Goal: Task Accomplishment & Management: Use online tool/utility

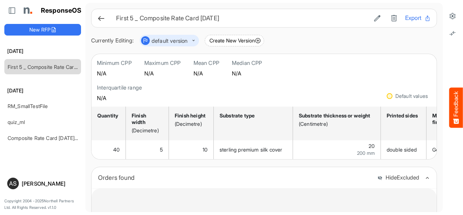
click at [405, 21] on button "Export" at bounding box center [418, 17] width 26 height 9
click at [424, 20] on icon at bounding box center [427, 18] width 7 height 7
drag, startPoint x: 297, startPoint y: 36, endPoint x: 428, endPoint y: 34, distance: 131.7
drag, startPoint x: 428, startPoint y: 34, endPoint x: 58, endPoint y: 65, distance: 372.3
click at [58, 65] on link "First 5 _ Composite Rate Card [DATE]" at bounding box center [51, 67] width 87 height 6
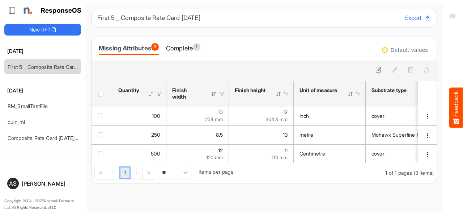
click at [101, 97] on th "Press Enter to sort. Press Alt Down to open filter Menu" at bounding box center [102, 93] width 21 height 25
click at [100, 94] on span "Header checkbox" at bounding box center [100, 94] width 5 height 5
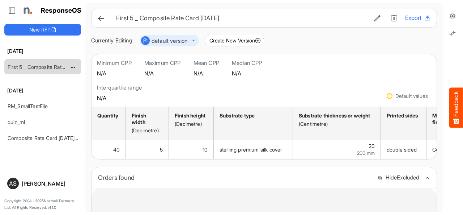
click at [52, 70] on div "First 5 _ Composite Rate Card [DATE]" at bounding box center [37, 66] width 64 height 14
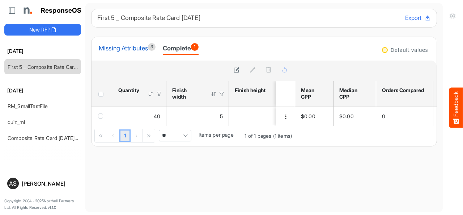
click at [143, 47] on div "Missing Attributes 3" at bounding box center [127, 48] width 57 height 10
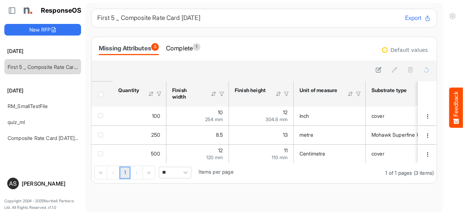
click at [100, 95] on span "Header checkbox" at bounding box center [100, 94] width 5 height 5
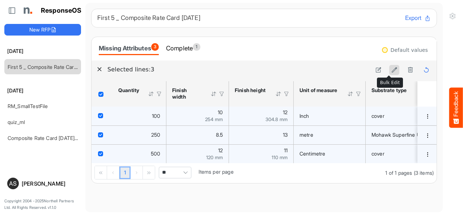
click at [392, 68] on icon at bounding box center [395, 70] width 6 height 6
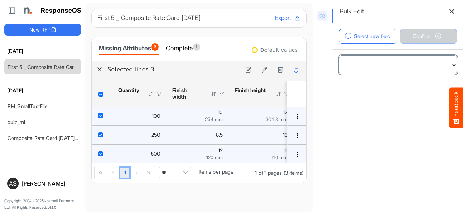
click at [417, 64] on select "**********" at bounding box center [398, 65] width 118 height 18
select select "**********"
click at [339, 56] on select "**********" at bounding box center [398, 65] width 118 height 18
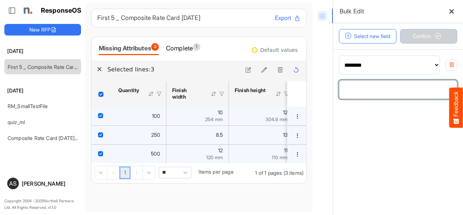
click at [367, 93] on input "number" at bounding box center [398, 89] width 118 height 18
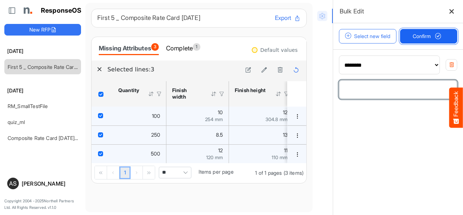
type input "***"
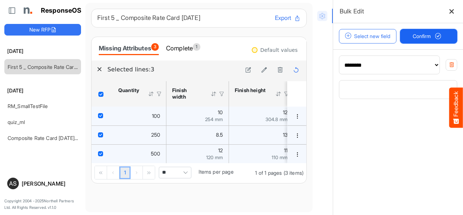
click at [418, 42] on button "Confirm" at bounding box center [429, 36] width 58 height 14
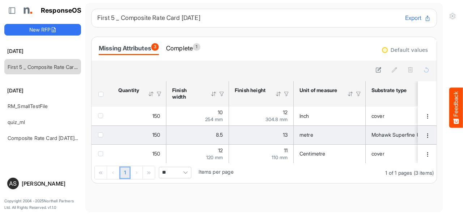
drag, startPoint x: 145, startPoint y: 138, endPoint x: 136, endPoint y: 141, distance: 10.3
click at [136, 141] on td "150" at bounding box center [140, 134] width 54 height 19
click at [100, 134] on span "checkbox" at bounding box center [100, 134] width 5 height 5
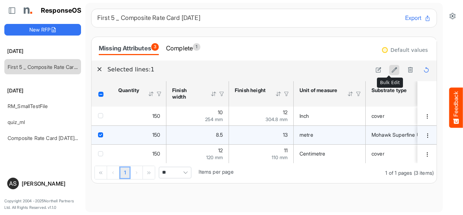
click at [392, 71] on icon at bounding box center [395, 70] width 6 height 6
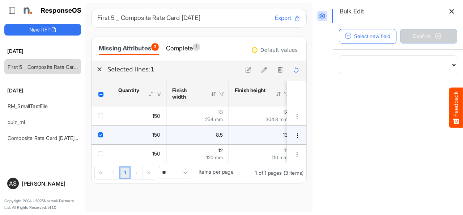
click at [446, 10] on div "Bulk Edit" at bounding box center [398, 11] width 130 height 23
click at [453, 12] on icon at bounding box center [452, 11] width 6 height 6
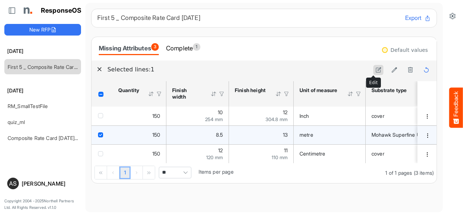
click at [376, 69] on icon at bounding box center [379, 70] width 6 height 6
click at [157, 135] on icon "150 is template cell Column Header httpsnorthellcomontologiesmapping-rulesorder…" at bounding box center [157, 135] width 6 height 6
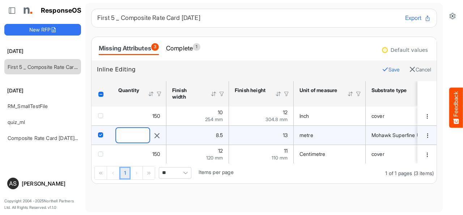
click at [121, 134] on input "***" at bounding box center [132, 135] width 33 height 14
type input "***"
click at [382, 68] on button "Save" at bounding box center [391, 69] width 18 height 9
click at [337, 35] on div "First 5 _ Composite Rate Card [DATE] Export Missing Attributes 3 Complete 1 Def…" at bounding box center [264, 96] width 346 height 174
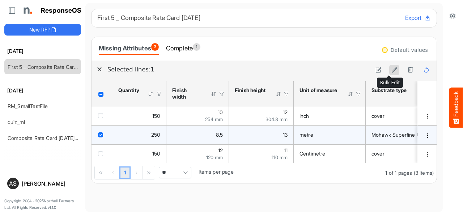
click at [392, 69] on icon at bounding box center [395, 70] width 6 height 6
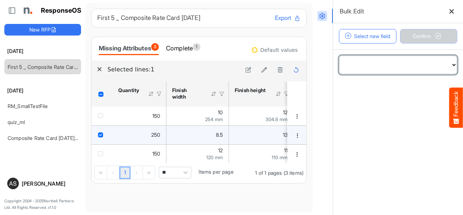
click at [408, 63] on select "**********" at bounding box center [398, 65] width 118 height 18
select select "**********"
click at [339, 56] on select "**********" at bounding box center [398, 65] width 118 height 18
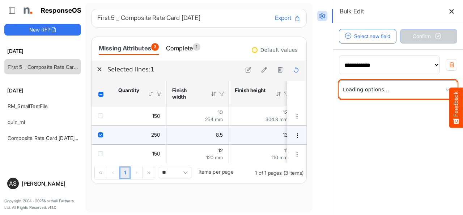
click at [411, 92] on span at bounding box center [398, 89] width 118 height 18
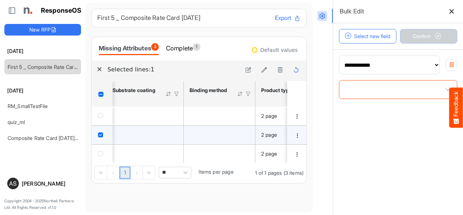
scroll to position [0, 1122]
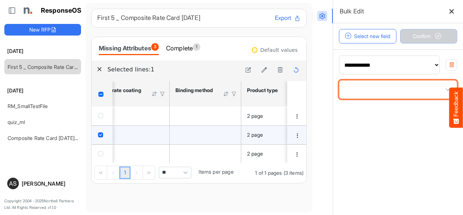
click at [443, 92] on span at bounding box center [448, 89] width 11 height 11
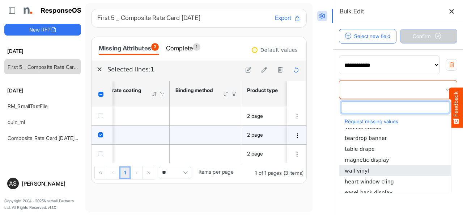
click at [380, 171] on li "wall vinyl" at bounding box center [395, 170] width 112 height 11
type input "**********"
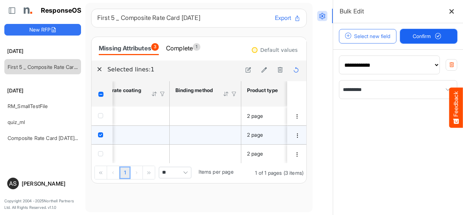
click at [425, 39] on span "Confirm" at bounding box center [429, 36] width 32 height 8
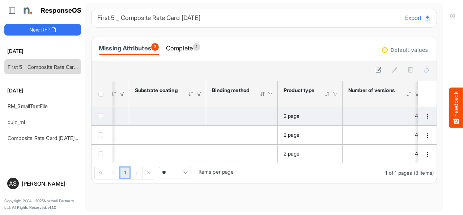
click at [326, 116] on div "2 page" at bounding box center [310, 116] width 53 height 8
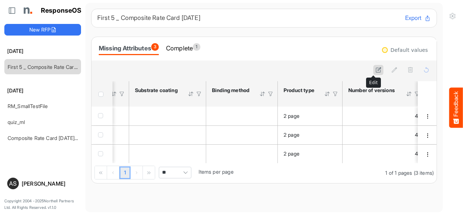
click at [376, 72] on icon at bounding box center [379, 70] width 6 height 6
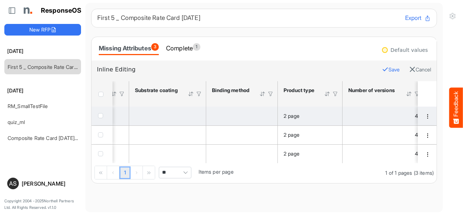
click at [321, 117] on div "2 page" at bounding box center [310, 116] width 53 height 8
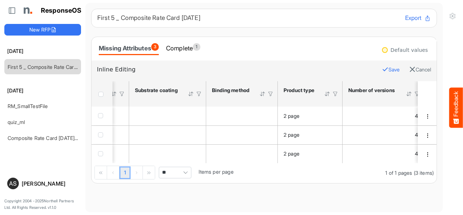
click at [382, 71] on button "Save" at bounding box center [391, 69] width 18 height 9
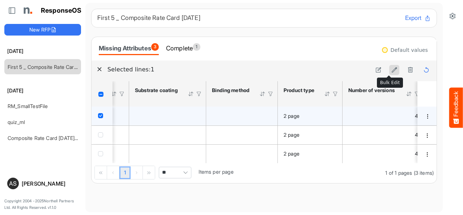
click at [392, 70] on icon at bounding box center [395, 70] width 6 height 6
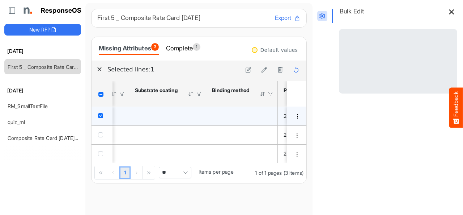
click at [449, 12] on icon at bounding box center [452, 11] width 6 height 6
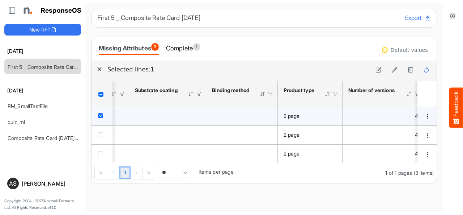
click at [304, 113] on div "2 page" at bounding box center [310, 116] width 53 height 8
click at [376, 69] on icon at bounding box center [379, 70] width 6 height 6
click at [309, 120] on td "2 page" at bounding box center [310, 115] width 65 height 19
click at [297, 117] on span "2 page" at bounding box center [292, 116] width 16 height 6
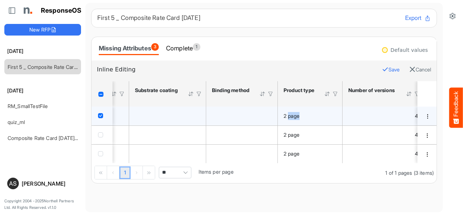
click at [382, 67] on button "Save" at bounding box center [391, 69] width 18 height 9
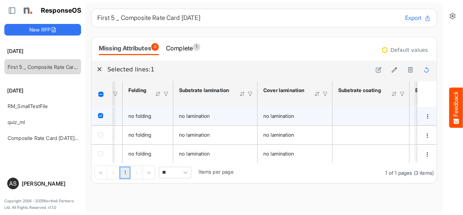
click at [152, 119] on div "no folding" at bounding box center [147, 116] width 39 height 8
click at [158, 117] on div "no folding" at bounding box center [147, 116] width 39 height 8
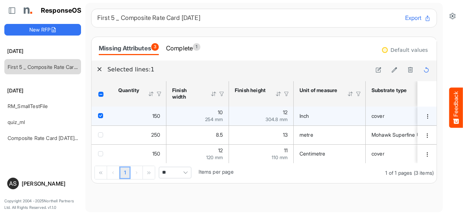
click at [152, 118] on span "150" at bounding box center [156, 116] width 8 height 6
click at [376, 71] on icon at bounding box center [379, 70] width 6 height 6
click at [97, 116] on td "checkbox" at bounding box center [102, 115] width 21 height 19
click at [101, 117] on span "checkbox" at bounding box center [100, 115] width 5 height 5
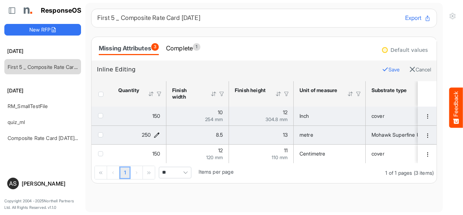
click at [157, 134] on icon "250 is template cell Column Header httpsnorthellcomontologiesmapping-rulesorder…" at bounding box center [157, 135] width 6 height 6
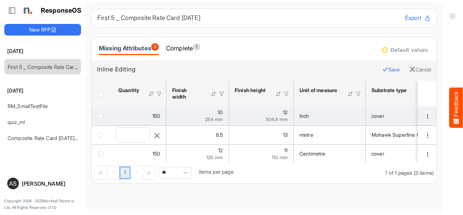
click at [157, 134] on icon "button" at bounding box center [157, 135] width 7 height 7
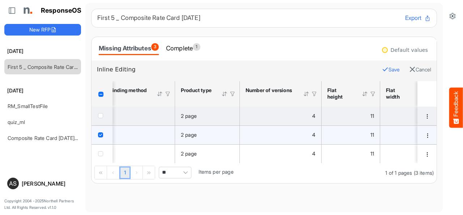
scroll to position [0, 1163]
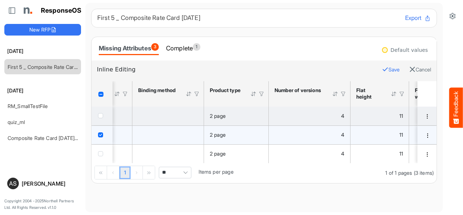
click at [251, 134] on div "2 page" at bounding box center [236, 135] width 53 height 8
click at [218, 131] on div "2 page" at bounding box center [236, 135] width 53 height 8
click at [222, 133] on span "2 page" at bounding box center [218, 134] width 16 height 6
click at [238, 135] on div "2 page" at bounding box center [236, 135] width 53 height 8
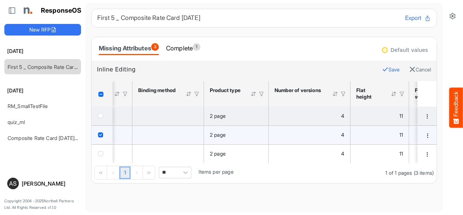
click at [255, 135] on div "2 page" at bounding box center [236, 135] width 53 height 8
click at [229, 135] on div "2 page" at bounding box center [236, 135] width 53 height 8
click at [216, 135] on span "2 page" at bounding box center [218, 134] width 16 height 6
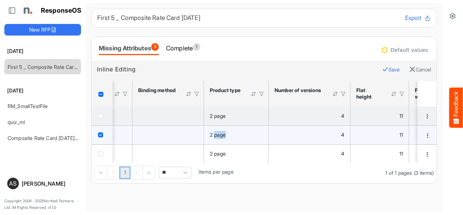
click at [233, 140] on td "2 page" at bounding box center [236, 134] width 65 height 19
click at [338, 136] on icon "4 is template cell Column Header httpsnorthellcomontologiesmapping-rulesorderha…" at bounding box center [341, 135] width 6 height 6
click at [243, 134] on div "2 page" at bounding box center [236, 135] width 53 height 8
click at [452, 18] on icon at bounding box center [452, 15] width 7 height 7
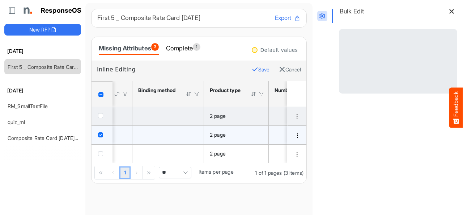
click at [99, 94] on span "Header checkbox" at bounding box center [100, 94] width 5 height 5
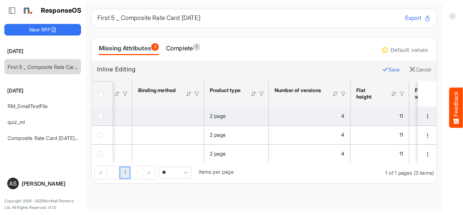
click at [99, 94] on span "Header checkbox" at bounding box center [100, 94] width 5 height 5
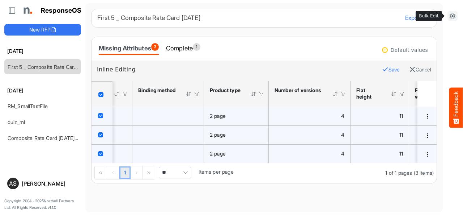
click at [452, 20] on button at bounding box center [453, 16] width 10 height 10
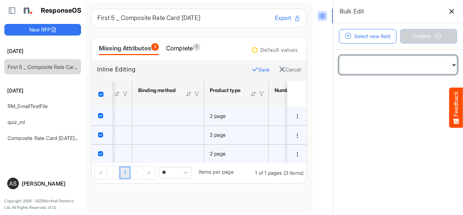
click at [442, 65] on select "**********" at bounding box center [398, 65] width 118 height 18
select select "**********"
click at [339, 56] on select "**********" at bounding box center [398, 65] width 118 height 18
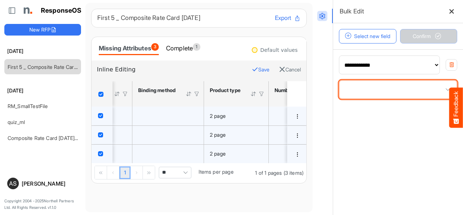
click at [443, 90] on span at bounding box center [448, 89] width 11 height 11
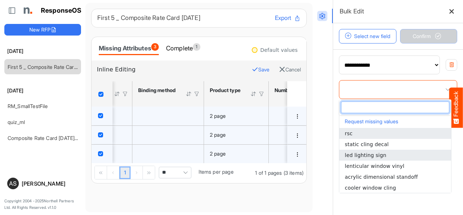
click at [369, 155] on span "led lighting sign" at bounding box center [366, 155] width 42 height 6
type input "**********"
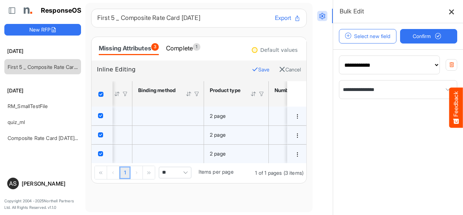
click at [449, 13] on icon at bounding box center [452, 11] width 6 height 6
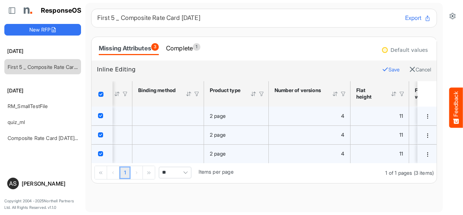
click at [101, 95] on span "Header checkbox" at bounding box center [100, 94] width 5 height 5
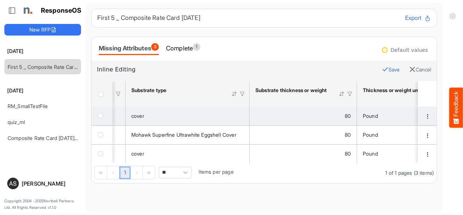
scroll to position [0, 229]
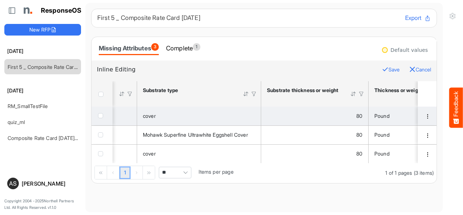
click at [409, 71] on icon "button" at bounding box center [412, 69] width 7 height 7
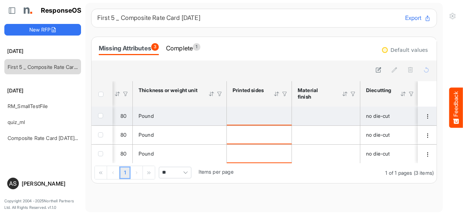
scroll to position [0, 488]
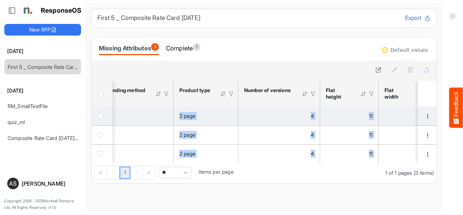
drag, startPoint x: 400, startPoint y: 161, endPoint x: 414, endPoint y: 162, distance: 14.2
click at [414, 162] on div "150 10 254 mm 12 304.8 mm Inch cover 80 Pound no die-cut no folding no laminati…" at bounding box center [264, 134] width 345 height 56
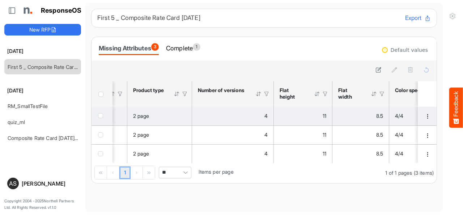
click at [377, 118] on span "8.5" at bounding box center [379, 116] width 7 height 6
click at [371, 118] on div "8.5" at bounding box center [360, 116] width 45 height 8
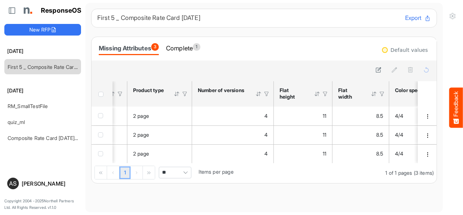
click at [383, 93] on div at bounding box center [382, 93] width 7 height 7
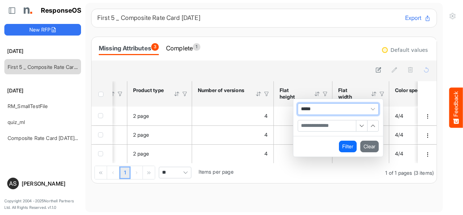
click at [330, 195] on main "First 5 _ Composite Rate Card [DATE] Export Missing Attributes 3 Complete 1 Def…" at bounding box center [264, 107] width 358 height 209
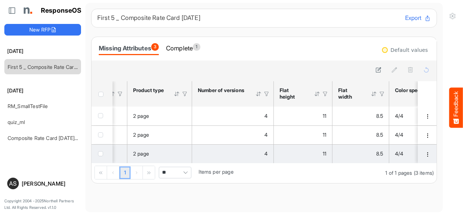
drag, startPoint x: 351, startPoint y: 162, endPoint x: 367, endPoint y: 161, distance: 15.9
click at [367, 161] on td "8.5" at bounding box center [361, 153] width 57 height 19
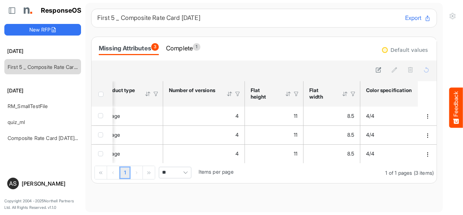
scroll to position [0, 1172]
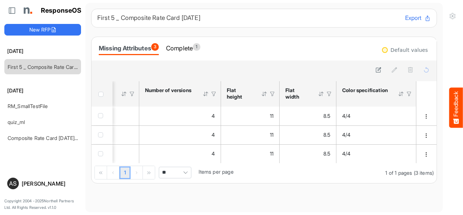
click at [406, 94] on div at bounding box center [409, 93] width 7 height 7
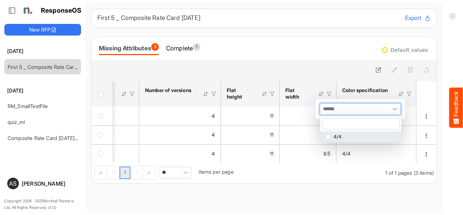
click at [392, 108] on span at bounding box center [395, 108] width 11 height 11
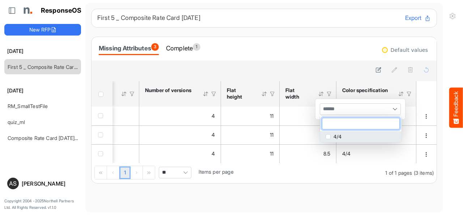
click at [329, 137] on span "popup" at bounding box center [328, 136] width 5 height 5
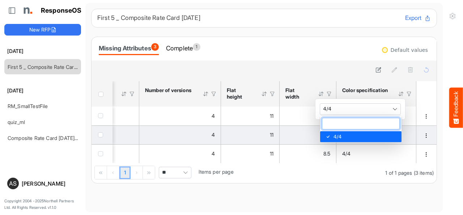
click at [101, 132] on span "checkbox" at bounding box center [100, 134] width 5 height 5
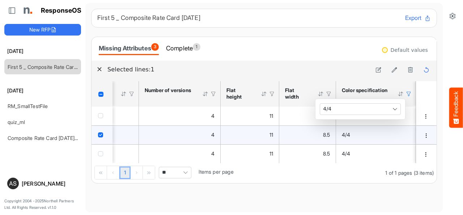
click at [402, 135] on div "4/4" at bounding box center [376, 135] width 68 height 8
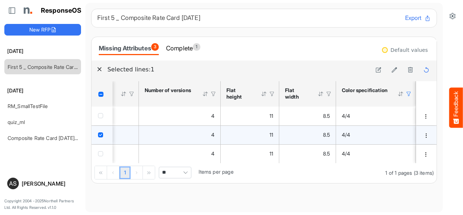
click at [336, 138] on td "4/4" at bounding box center [376, 134] width 80 height 19
click at [393, 134] on div "4/4" at bounding box center [376, 135] width 68 height 8
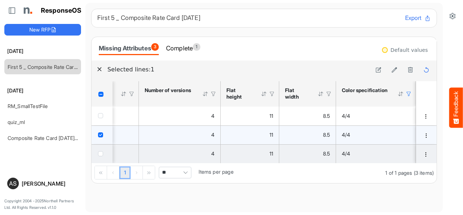
click at [390, 147] on td "4/4" at bounding box center [376, 153] width 80 height 19
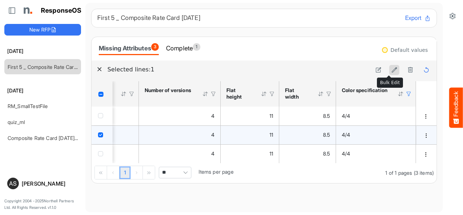
click at [392, 71] on icon at bounding box center [395, 70] width 6 height 6
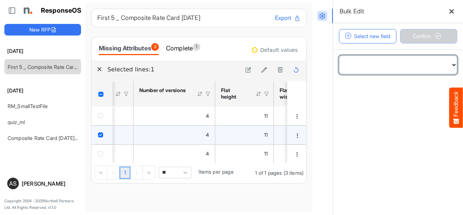
click at [388, 68] on select "**********" at bounding box center [398, 65] width 118 height 18
select select "**********"
click at [339, 56] on select "**********" at bounding box center [398, 65] width 118 height 18
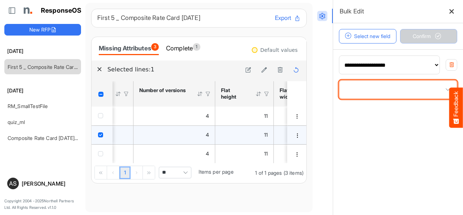
click at [443, 90] on span at bounding box center [448, 89] width 11 height 11
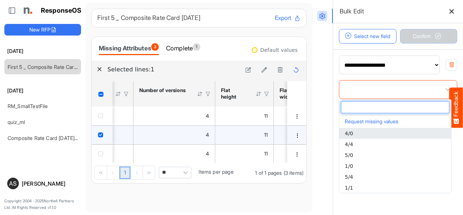
click at [350, 134] on span "4/0" at bounding box center [349, 133] width 8 height 6
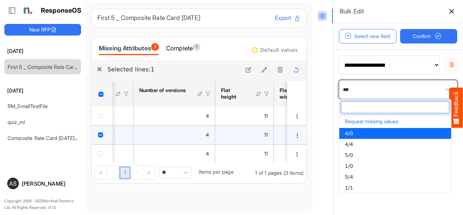
click at [443, 89] on span at bounding box center [448, 89] width 11 height 11
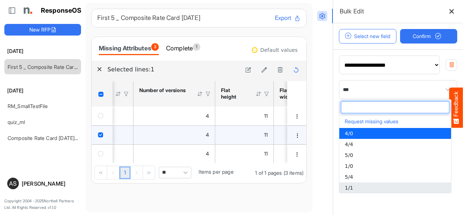
click at [346, 183] on li "1/1" at bounding box center [395, 187] width 112 height 11
type input "***"
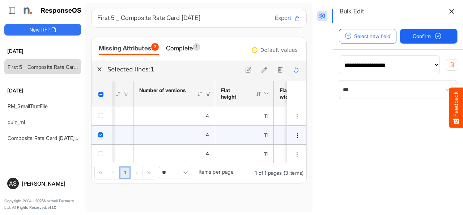
click at [418, 40] on span "Confirm" at bounding box center [429, 36] width 32 height 8
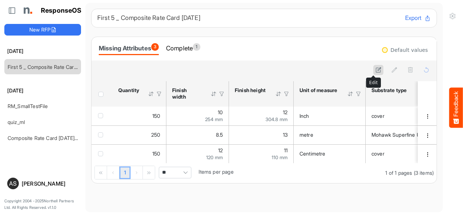
click at [376, 71] on icon at bounding box center [379, 70] width 6 height 6
click at [386, 71] on button "Save" at bounding box center [391, 69] width 18 height 9
click at [388, 81] on div "Bulk Edit" at bounding box center [390, 82] width 26 height 9
click at [385, 85] on div "Bulk Edit" at bounding box center [390, 82] width 26 height 9
click at [104, 92] on div "Header checkbox" at bounding box center [102, 94] width 8 height 5
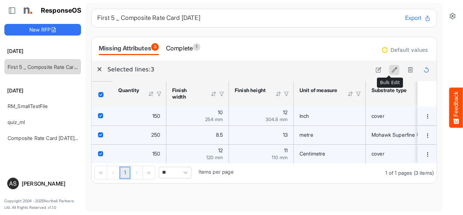
click at [392, 68] on icon at bounding box center [395, 70] width 6 height 6
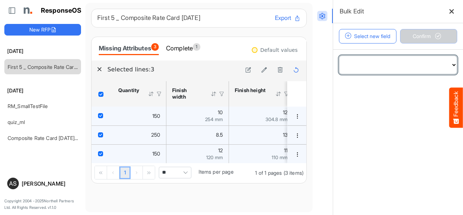
click at [395, 62] on select "**********" at bounding box center [398, 65] width 118 height 18
select select "**********"
click at [339, 56] on select "**********" at bounding box center [398, 65] width 118 height 18
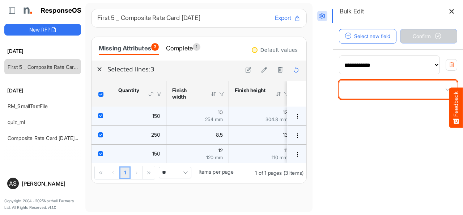
click at [426, 92] on span at bounding box center [398, 89] width 118 height 18
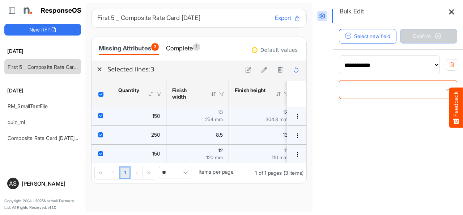
click at [451, 13] on icon at bounding box center [452, 11] width 6 height 6
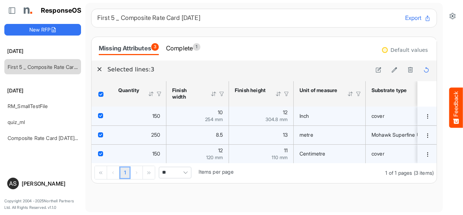
click at [421, 120] on td "717c2446-da59-41e0-8e7d-f377c7f3b3c3 is template cell Column Header" at bounding box center [428, 115] width 21 height 19
drag, startPoint x: 140, startPoint y: 165, endPoint x: 225, endPoint y: 160, distance: 85.2
click at [225, 160] on div "sfgridxk3cz3sorjb_header_table Press Enter to sort. Press Alt Down to open filt…" at bounding box center [264, 132] width 345 height 102
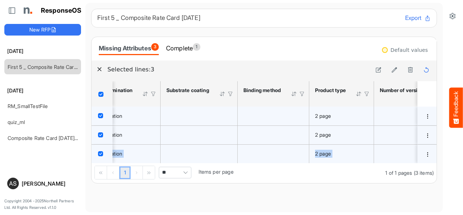
scroll to position [0, 929]
click at [225, 118] on div "is template cell Column Header httpsnorthellcomontologiesmapping-rulesmanufactu…" at bounding box center [202, 116] width 65 height 8
click at [101, 71] on icon "button" at bounding box center [99, 69] width 5 height 5
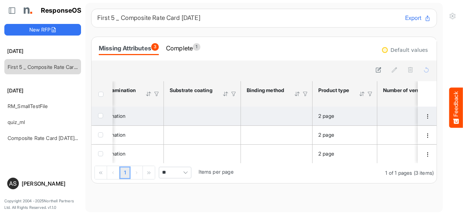
click at [219, 115] on div "is template cell Column Header httpsnorthellcomontologiesmapping-rulesmanufactu…" at bounding box center [202, 116] width 65 height 8
click at [232, 118] on div "is template cell Column Header httpsnorthellcomontologiesmapping-rulesmanufactu…" at bounding box center [202, 116] width 65 height 8
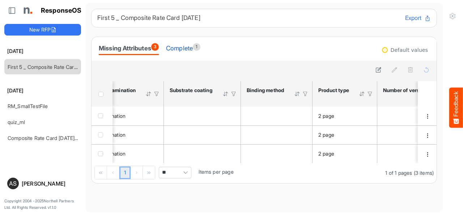
click at [182, 53] on div "Complete 1" at bounding box center [183, 48] width 34 height 10
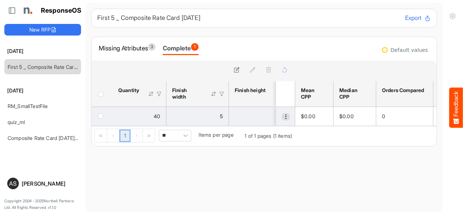
click at [283, 115] on span "dropdownbutton" at bounding box center [285, 116] width 5 height 5
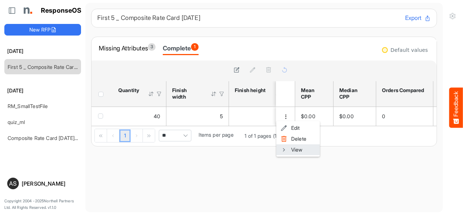
click at [297, 149] on li "View" at bounding box center [297, 149] width 43 height 11
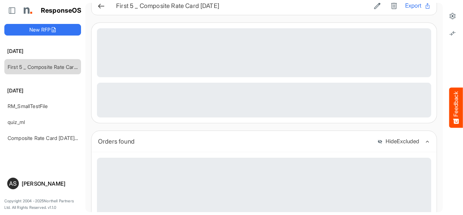
scroll to position [3, 0]
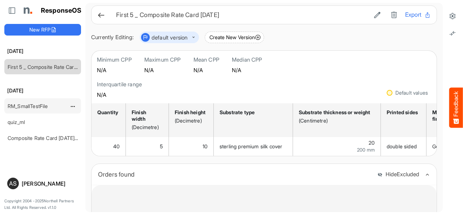
click at [40, 107] on link "RM_SmallTestFile" at bounding box center [28, 106] width 41 height 6
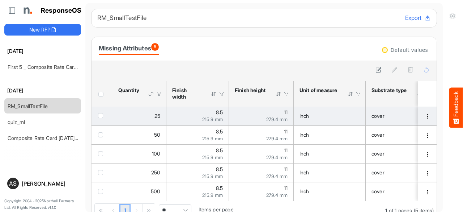
click at [100, 117] on span "checkbox" at bounding box center [100, 115] width 5 height 5
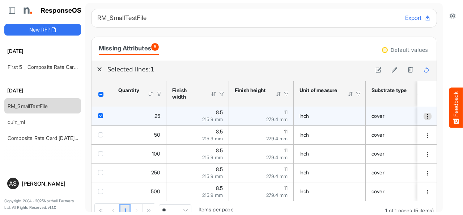
click at [425, 117] on span "dropdownbutton" at bounding box center [427, 116] width 5 height 5
click at [427, 126] on span at bounding box center [426, 127] width 7 height 11
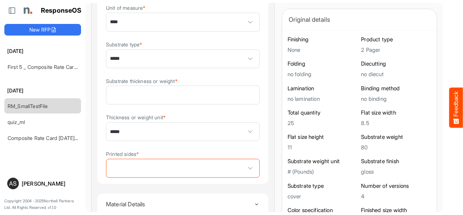
scroll to position [217, 0]
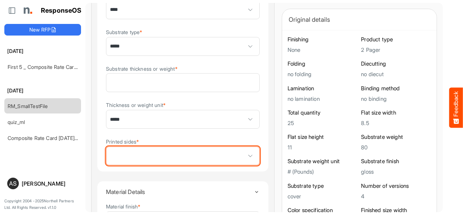
click at [227, 156] on span at bounding box center [182, 156] width 153 height 18
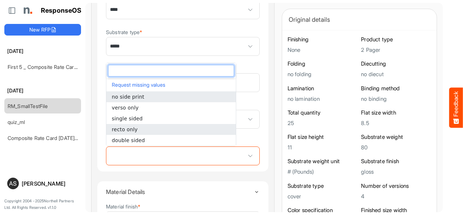
click at [129, 131] on span "recto only" at bounding box center [125, 129] width 26 height 6
type input "**********"
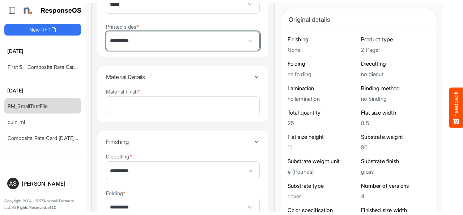
scroll to position [335, 0]
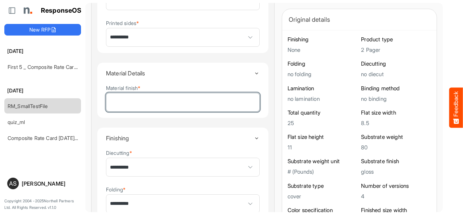
click at [173, 108] on input "Material finish *" at bounding box center [182, 102] width 153 height 18
type input "****"
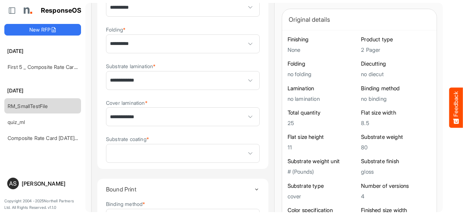
scroll to position [511, 0]
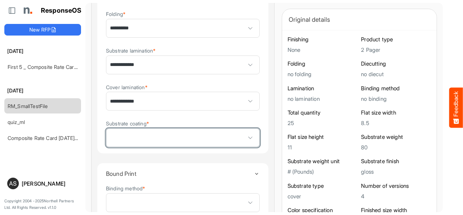
click at [159, 139] on span at bounding box center [182, 137] width 153 height 18
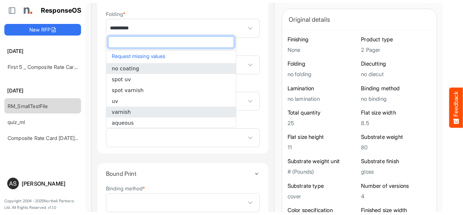
click at [123, 113] on span "varnish" at bounding box center [121, 112] width 19 height 6
type input "*******"
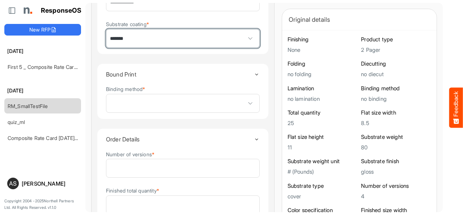
scroll to position [616, 0]
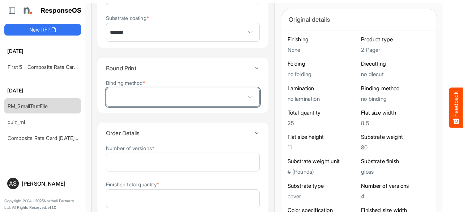
click at [227, 96] on span at bounding box center [182, 97] width 153 height 18
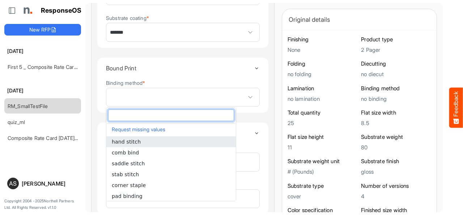
click at [121, 139] on span "hand stitch" at bounding box center [126, 142] width 29 height 6
type input "**********"
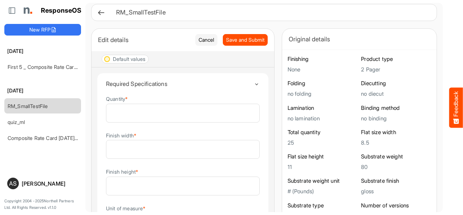
scroll to position [0, 0]
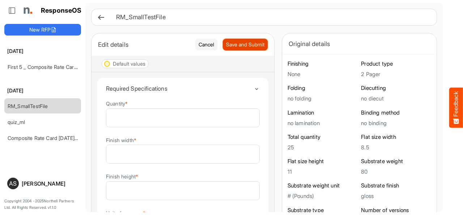
click at [226, 46] on span "Save and Submit" at bounding box center [245, 45] width 38 height 8
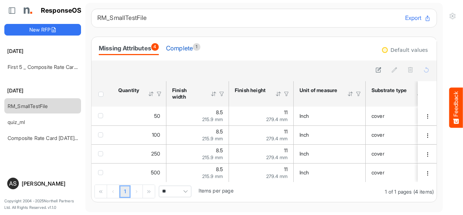
click at [185, 49] on div "Complete 1" at bounding box center [183, 48] width 34 height 10
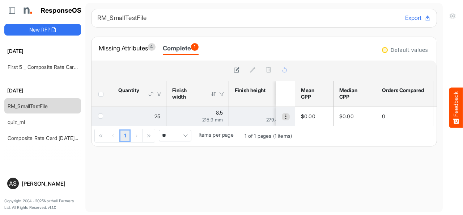
click at [283, 118] on span "dropdownbutton" at bounding box center [285, 116] width 5 height 5
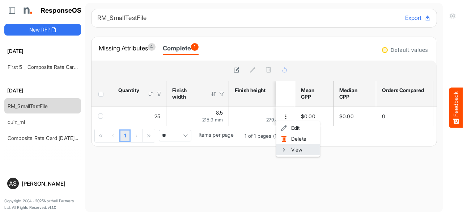
click at [292, 149] on li "View" at bounding box center [297, 149] width 43 height 11
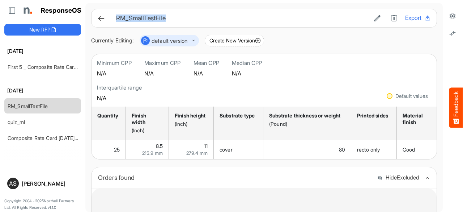
drag, startPoint x: 170, startPoint y: 19, endPoint x: 114, endPoint y: 15, distance: 57.0
click at [114, 15] on div "RM_SmallTestFile Export" at bounding box center [264, 17] width 334 height 9
click at [191, 119] on div "Finish height" at bounding box center [190, 115] width 31 height 7
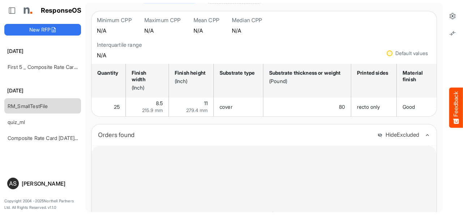
scroll to position [42, 0]
click at [360, 77] on div "Printed sides" at bounding box center [372, 73] width 31 height 7
click at [284, 85] on div "Substrate thickness or weight (Pound)" at bounding box center [306, 77] width 74 height 15
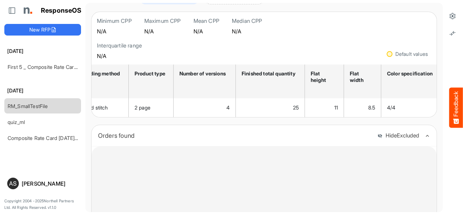
scroll to position [0, 632]
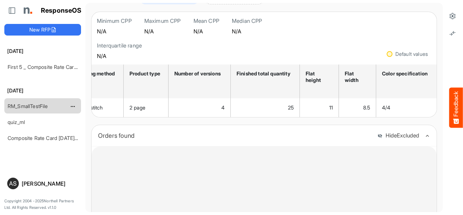
click at [68, 106] on div "RM_SmallTestFile" at bounding box center [37, 105] width 64 height 14
click at [71, 105] on span "dropdownbutton" at bounding box center [72, 106] width 4 height 5
click at [88, 115] on li "Rename" at bounding box center [90, 116] width 43 height 11
drag, startPoint x: 54, startPoint y: 104, endPoint x: 4, endPoint y: 104, distance: 50.7
click at [4, 104] on div "**********" at bounding box center [42, 107] width 85 height 215
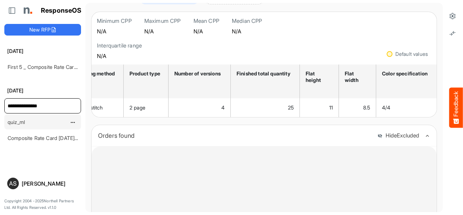
click at [26, 121] on div "quiz_ml" at bounding box center [37, 121] width 64 height 14
click at [15, 123] on link "quiz_ml" at bounding box center [16, 122] width 17 height 6
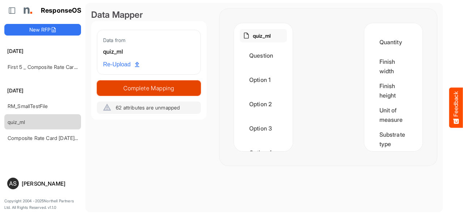
click at [155, 91] on span "Complete Mapping" at bounding box center [148, 88] width 103 height 10
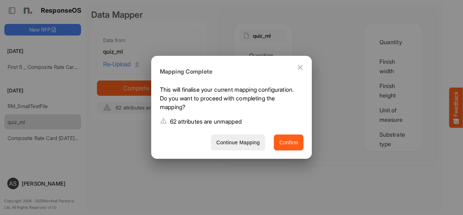
click at [296, 146] on span "Confirm" at bounding box center [288, 142] width 19 height 9
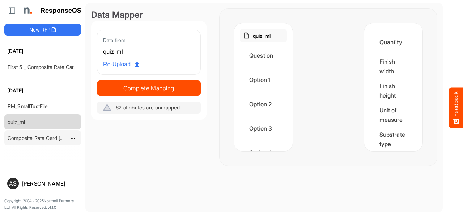
click at [26, 135] on link "Composite Rate Card [DATE]_smaller" at bounding box center [51, 138] width 86 height 6
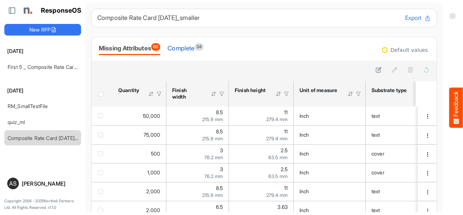
click at [190, 51] on div "Complete 34" at bounding box center [186, 48] width 36 height 10
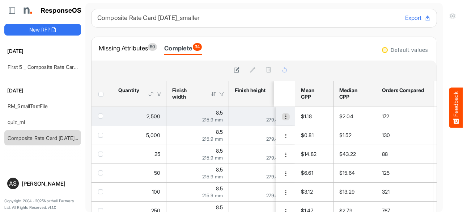
click at [283, 117] on span "dropdownbutton" at bounding box center [285, 116] width 5 height 5
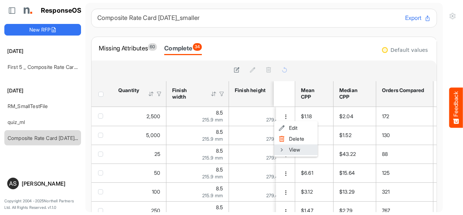
click at [293, 150] on li "View" at bounding box center [295, 149] width 43 height 11
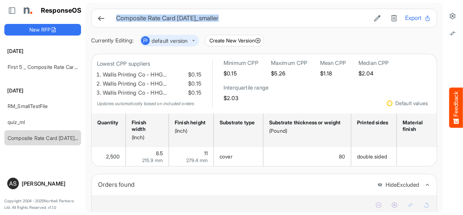
drag, startPoint x: 234, startPoint y: 20, endPoint x: 116, endPoint y: 21, distance: 118.7
click at [116, 21] on h6 "Composite Rate Card [DATE]_smaller" at bounding box center [241, 18] width 250 height 6
copy h6 "Composite Rate Card [DATE]_smaller"
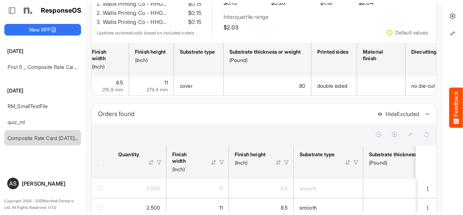
scroll to position [86, 0]
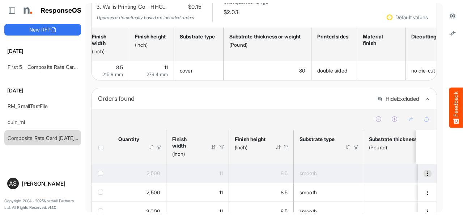
click at [425, 176] on span "dropdownbutton" at bounding box center [427, 173] width 5 height 5
